Goal: Transaction & Acquisition: Purchase product/service

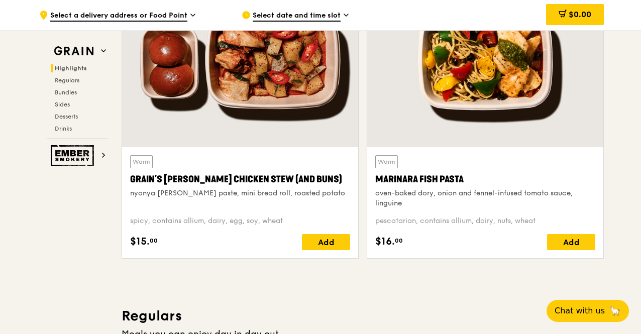
scroll to position [393, 0]
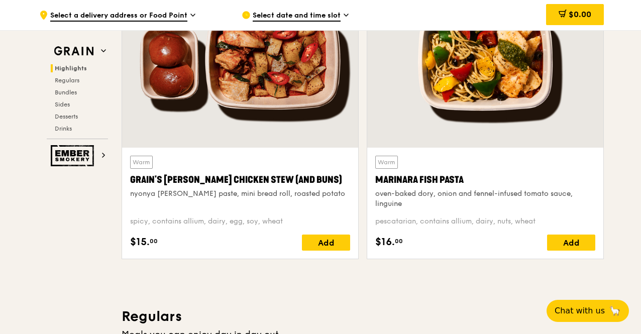
click at [230, 117] on div at bounding box center [240, 60] width 236 height 174
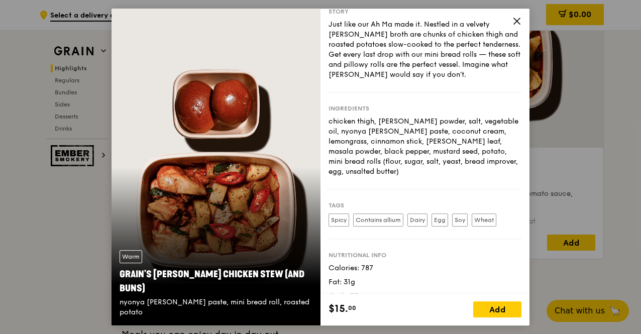
scroll to position [51, 0]
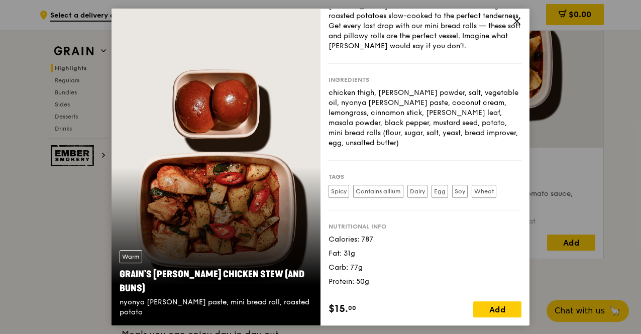
click at [517, 27] on span at bounding box center [516, 22] width 9 height 11
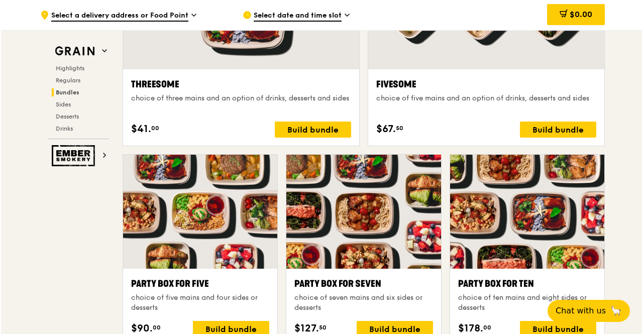
scroll to position [1926, 0]
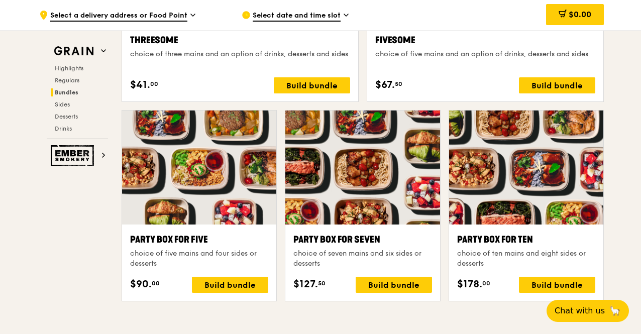
click at [197, 194] on div at bounding box center [199, 167] width 154 height 114
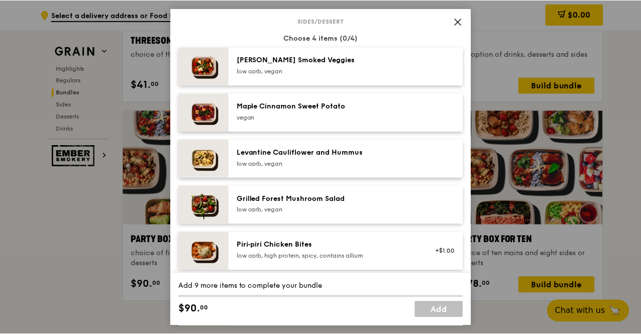
scroll to position [529, 0]
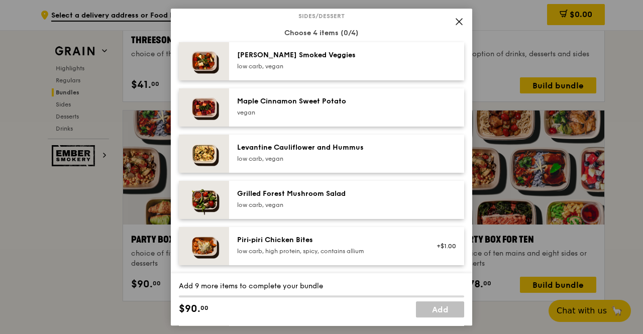
click at [464, 20] on span at bounding box center [459, 22] width 14 height 14
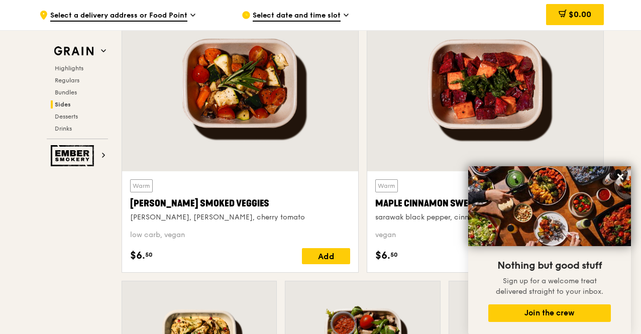
scroll to position [2323, 0]
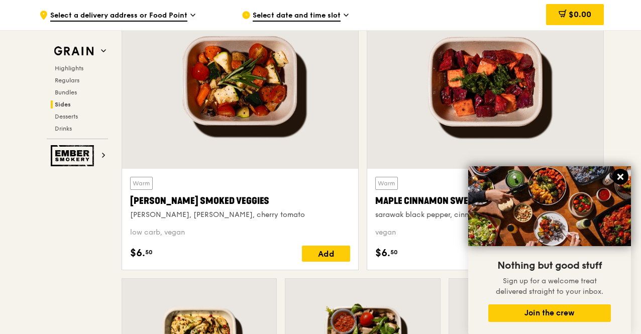
click at [619, 177] on icon at bounding box center [620, 177] width 6 height 6
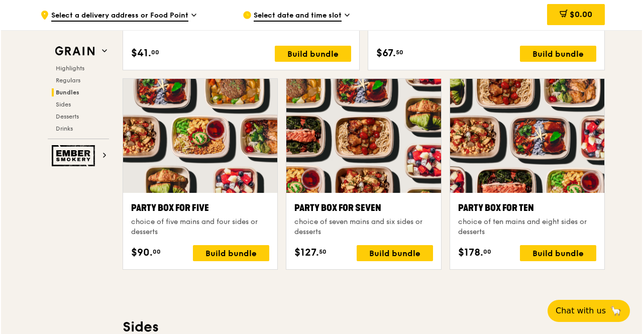
scroll to position [1956, 0]
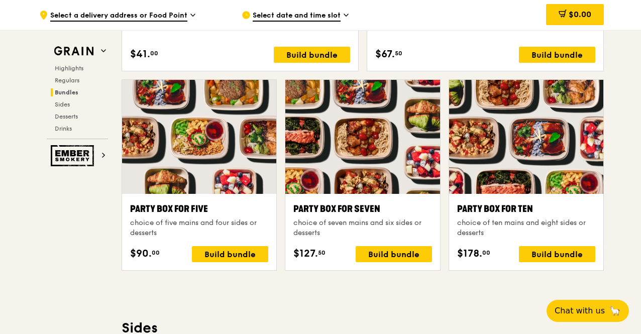
click at [361, 135] on div at bounding box center [362, 137] width 154 height 114
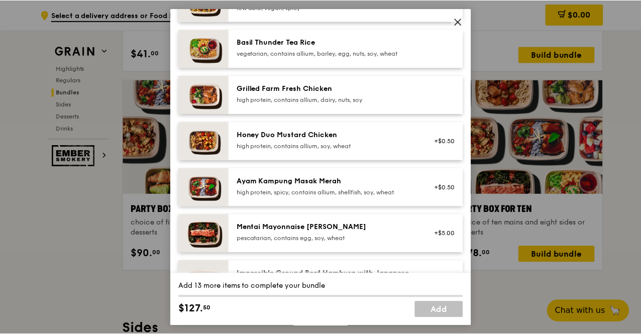
scroll to position [218, 0]
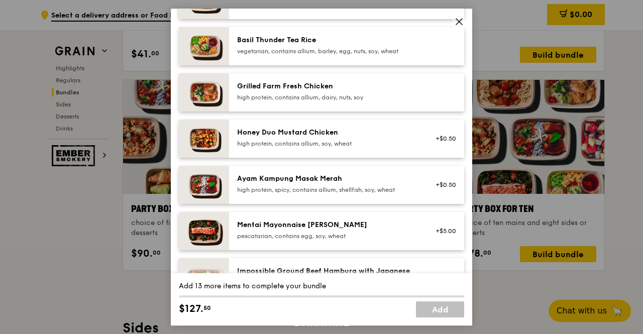
click at [370, 154] on div "Honey Duo Mustard Chicken high protein, contains allium, soy, wheat +$0.50" at bounding box center [346, 138] width 235 height 38
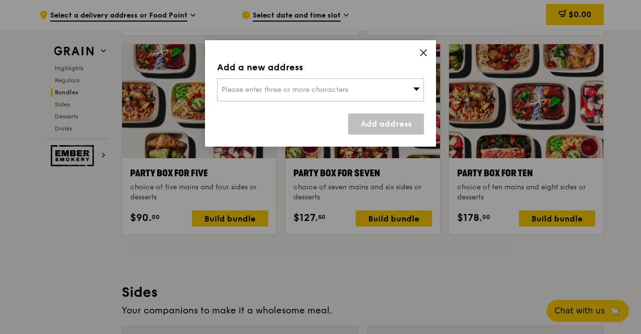
scroll to position [1993, 0]
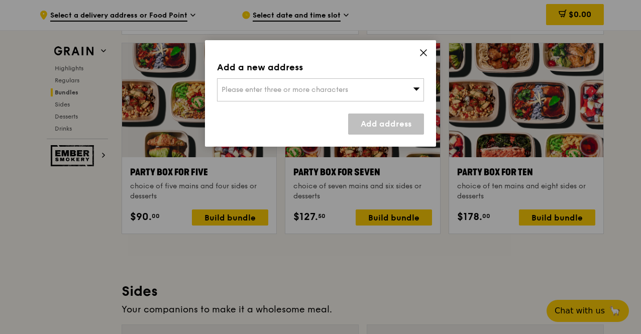
click at [427, 49] on icon at bounding box center [423, 52] width 9 height 9
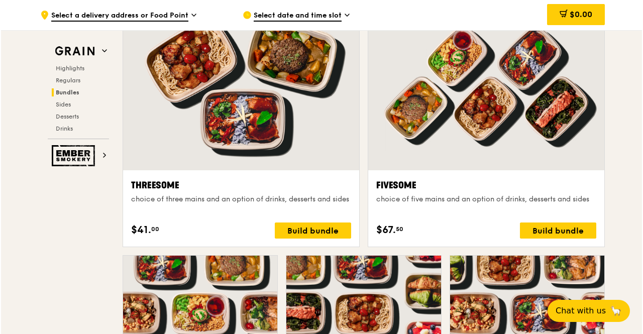
scroll to position [1777, 0]
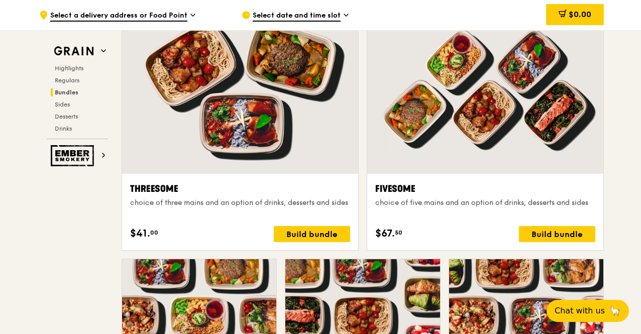
click at [474, 103] on div at bounding box center [485, 86] width 236 height 174
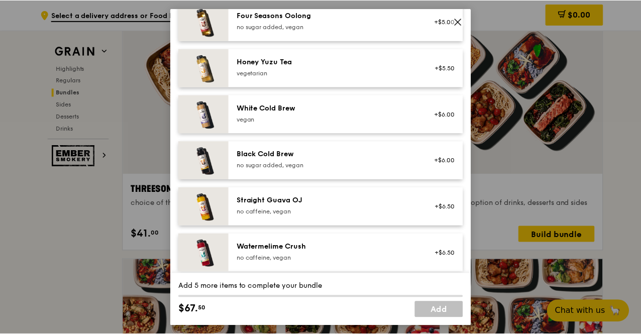
scroll to position [1225, 0]
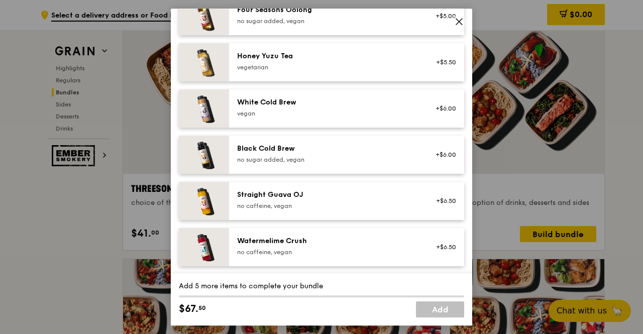
click at [460, 21] on icon at bounding box center [458, 21] width 9 height 9
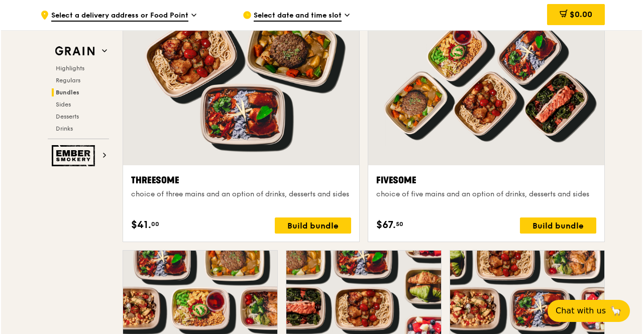
scroll to position [1788, 0]
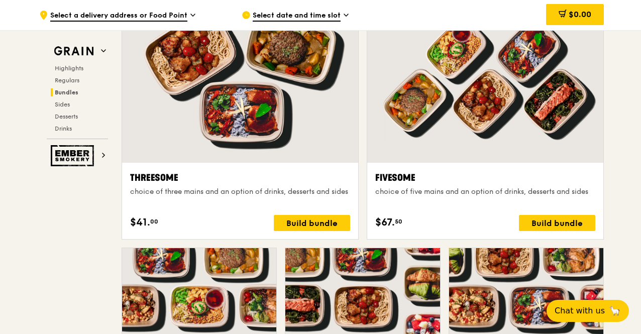
click at [224, 97] on div at bounding box center [240, 75] width 236 height 174
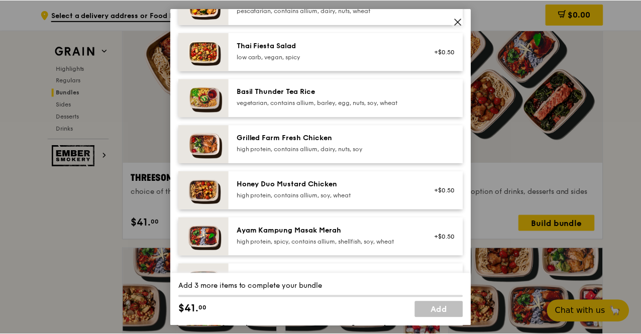
scroll to position [167, 0]
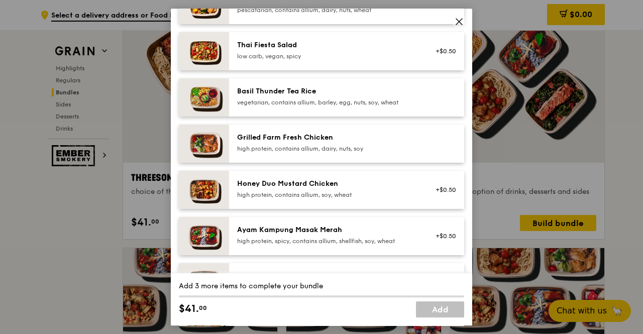
click at [453, 22] on span at bounding box center [459, 22] width 14 height 14
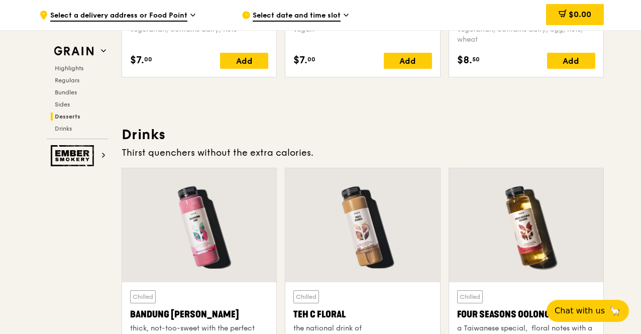
scroll to position [3418, 0]
